Goal: Task Accomplishment & Management: Manage account settings

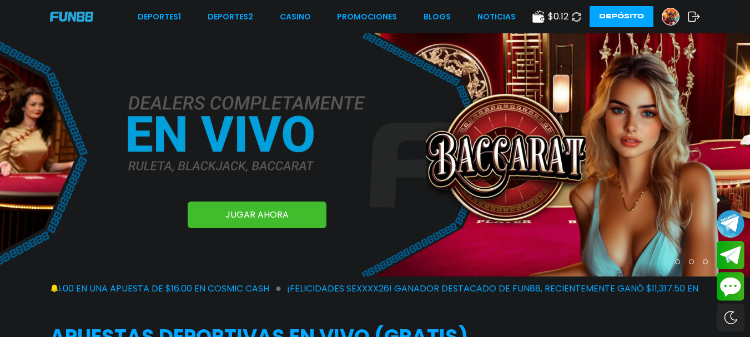
click at [670, 17] on img at bounding box center [670, 16] width 17 height 17
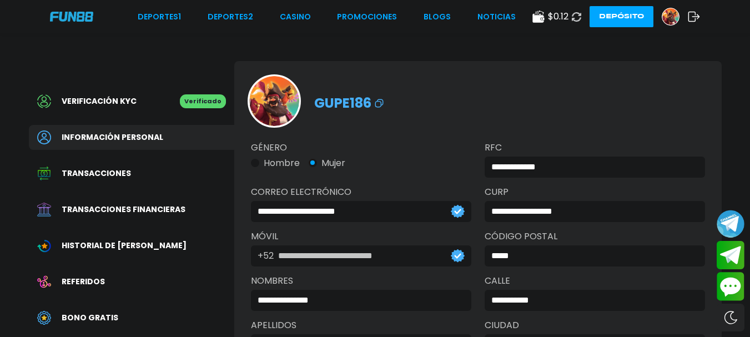
click at [694, 14] on icon at bounding box center [694, 16] width 12 height 11
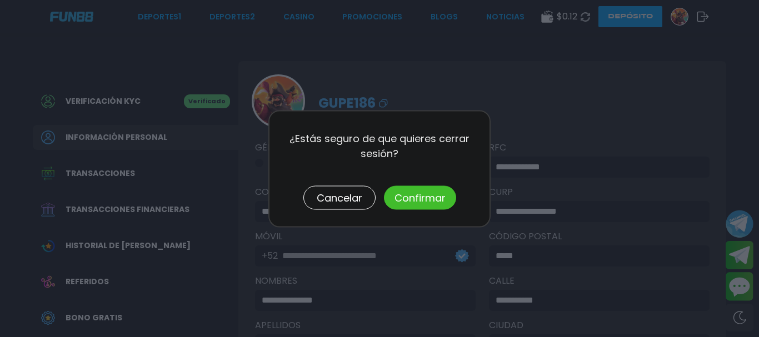
click at [438, 208] on button "Confirmar" at bounding box center [420, 197] width 72 height 24
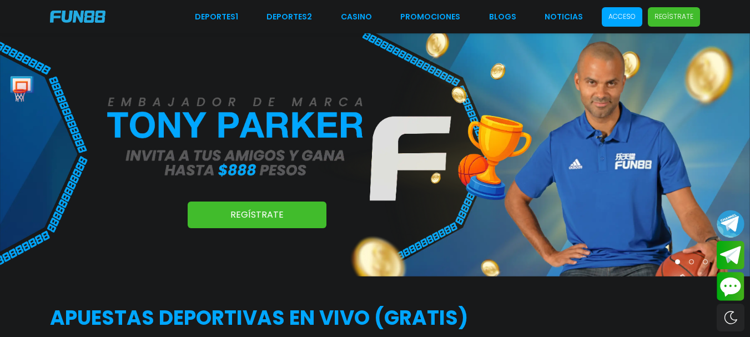
click at [624, 20] on p "Acceso" at bounding box center [622, 17] width 27 height 10
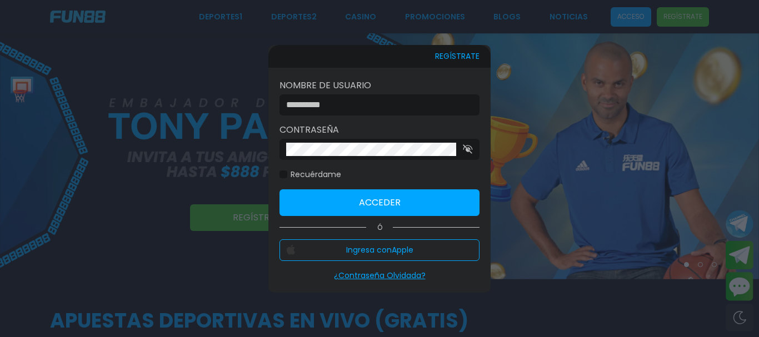
click at [340, 100] on input at bounding box center [376, 104] width 180 height 13
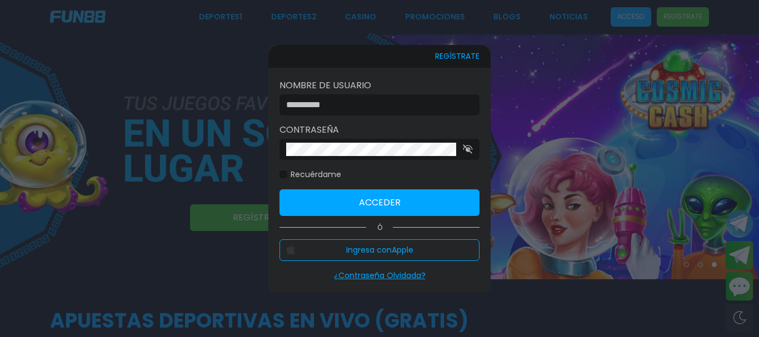
type input "**********"
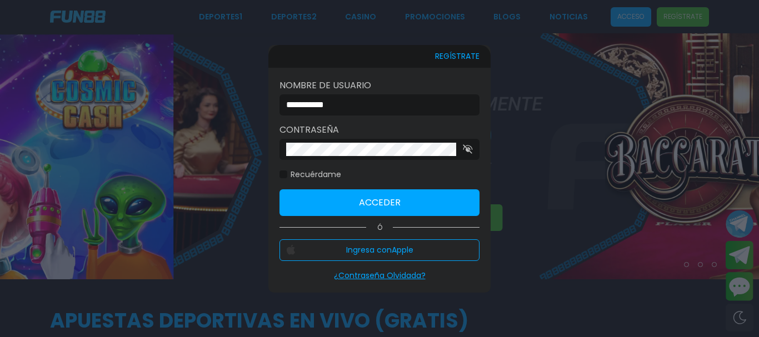
click at [358, 192] on button "Acceder" at bounding box center [379, 202] width 200 height 27
